Goal: Information Seeking & Learning: Learn about a topic

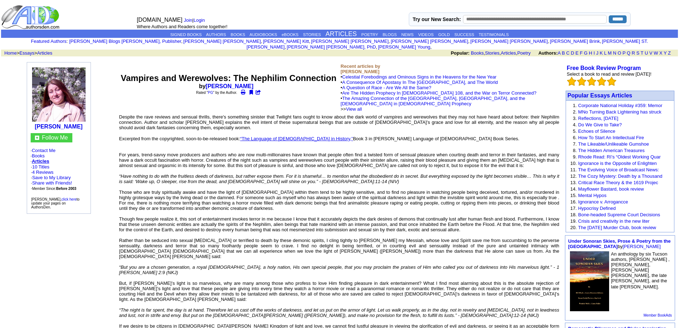
click at [245, 90] on icon at bounding box center [243, 92] width 5 height 5
